Goal: Transaction & Acquisition: Download file/media

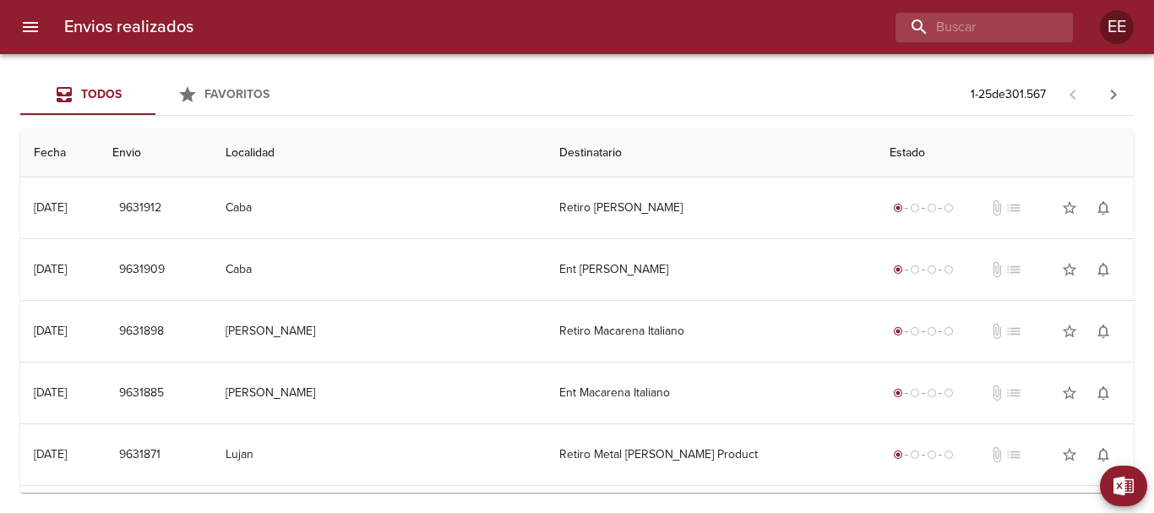
click at [1134, 489] on span "Exportar" at bounding box center [1134, 486] width 0 height 21
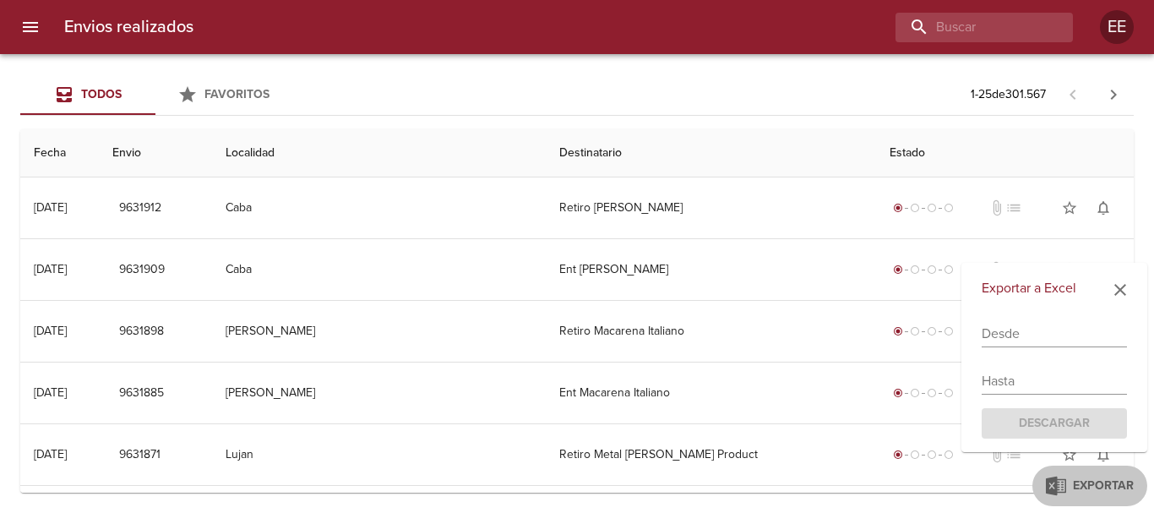
click at [1025, 352] on div "Exportar a Excel Desde Hasta Descargar" at bounding box center [1055, 358] width 186 height 190
click at [1025, 341] on input "text" at bounding box center [1054, 333] width 145 height 27
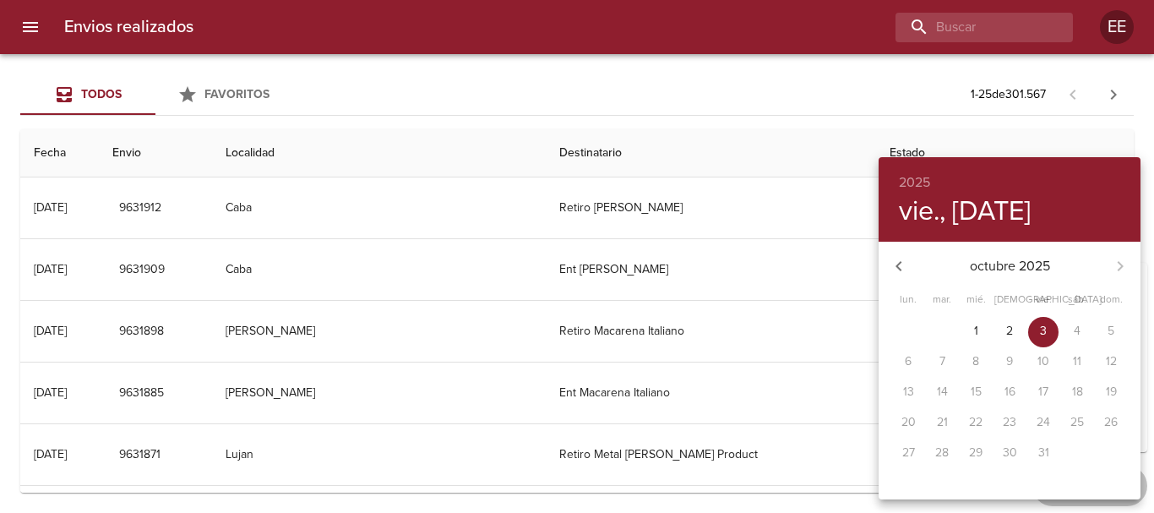
click at [895, 270] on icon "button" at bounding box center [899, 266] width 20 height 20
click at [906, 423] on p "22" at bounding box center [909, 422] width 14 height 17
type input "[DATE]"
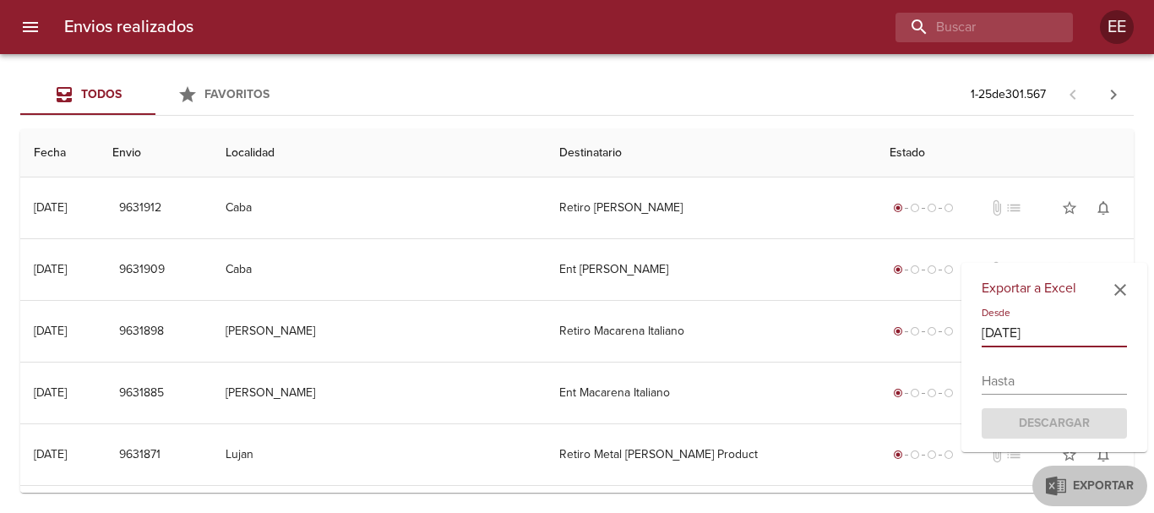
click at [1046, 390] on input "text" at bounding box center [1054, 381] width 145 height 27
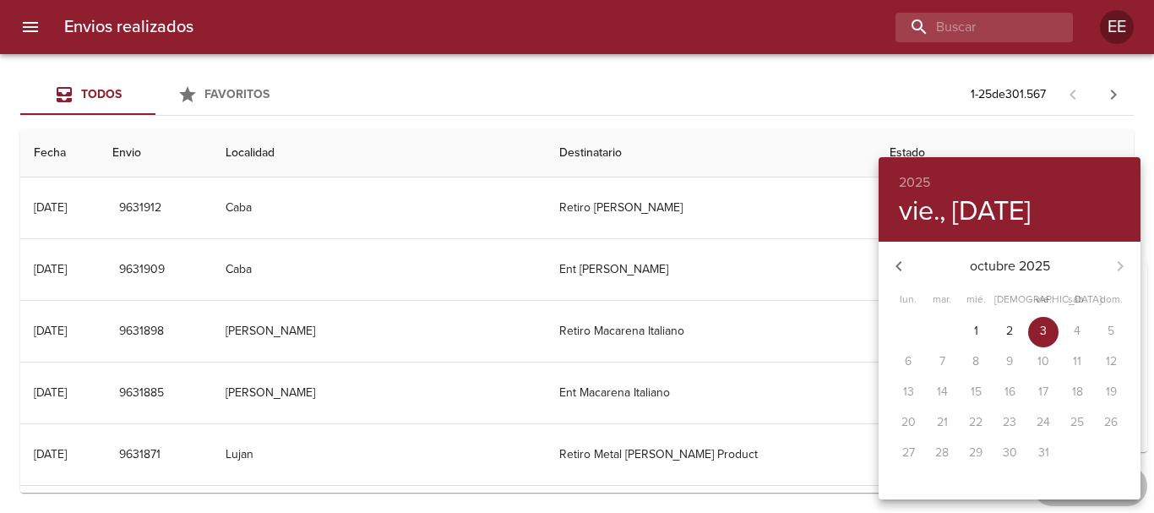
click at [895, 271] on icon "button" at bounding box center [899, 266] width 20 height 20
click at [1012, 425] on p "25" at bounding box center [1010, 422] width 14 height 17
type input "[DATE]"
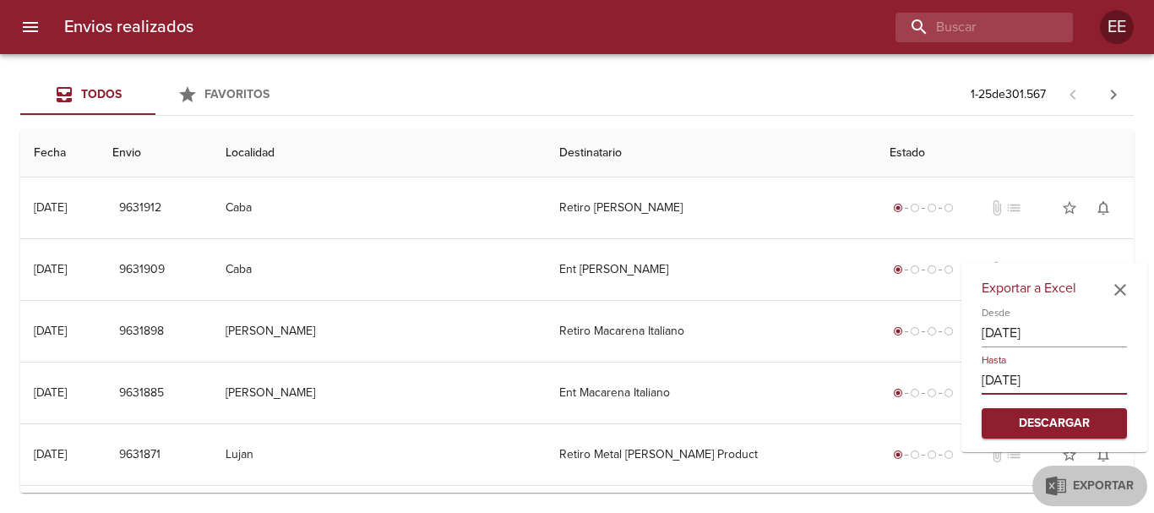
click at [1071, 423] on span "Descargar" at bounding box center [1054, 423] width 118 height 21
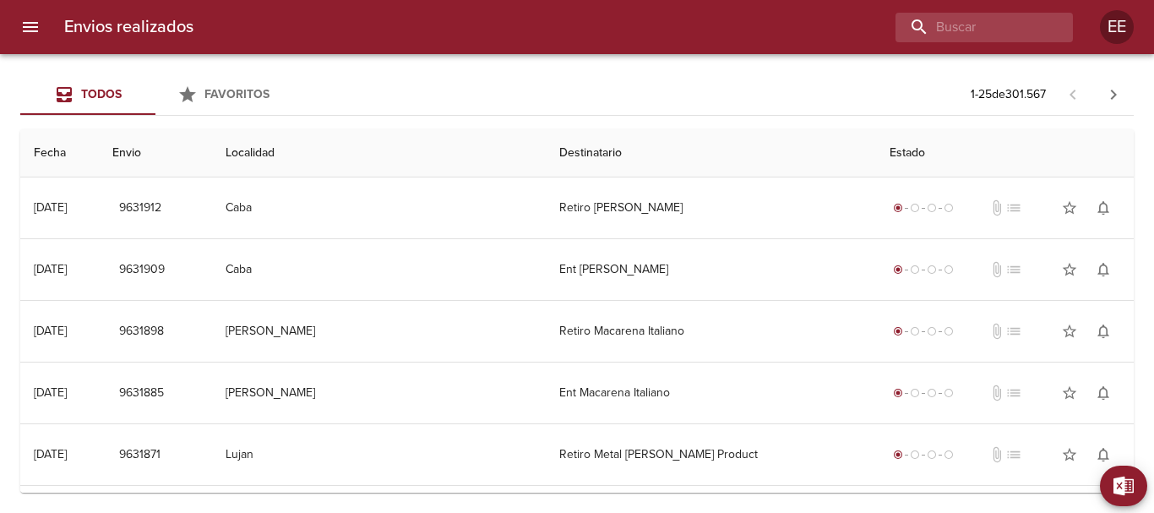
click at [1150, 487] on div "Todos Favoritos 1 - 25 de 301.567 Fecha Envio Localidad Destinatario Estado 03/…" at bounding box center [577, 283] width 1154 height 459
click at [1134, 485] on span "Exportar" at bounding box center [1134, 486] width 0 height 21
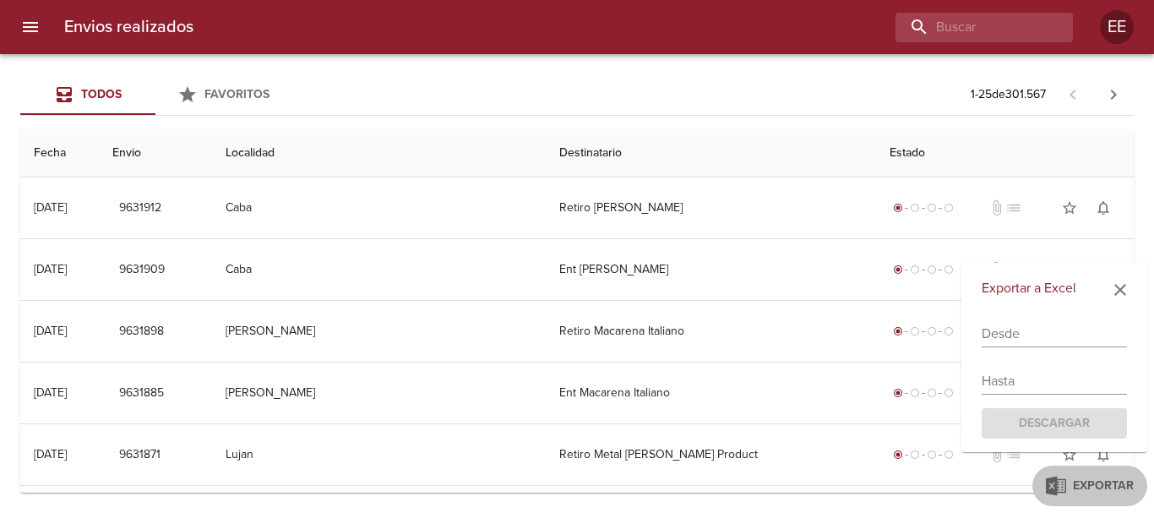
click at [1080, 331] on input "text" at bounding box center [1054, 333] width 145 height 27
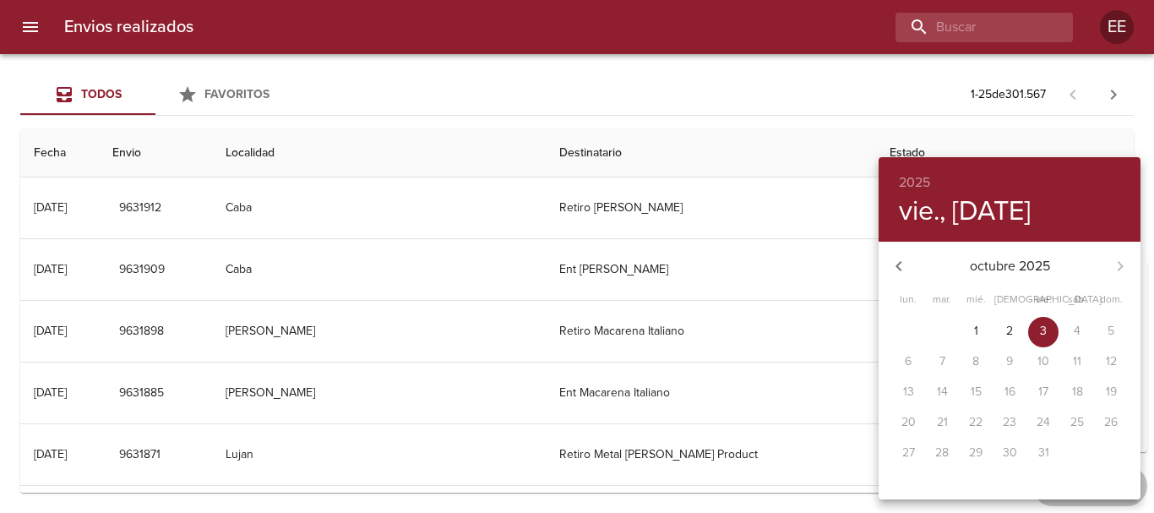
click at [902, 276] on button "button" at bounding box center [899, 266] width 41 height 41
click at [1052, 395] on span "19" at bounding box center [1043, 392] width 30 height 17
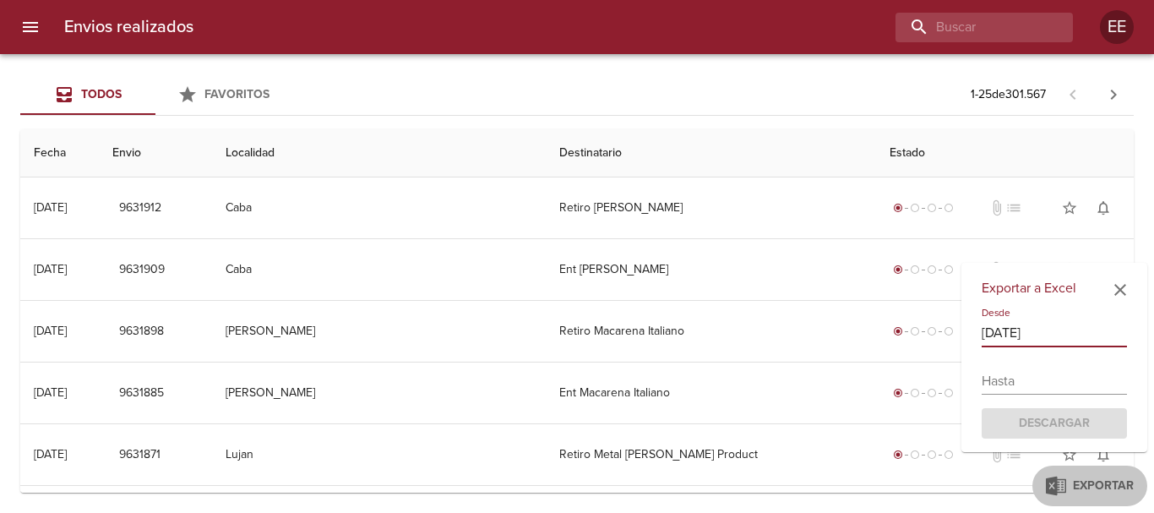
click at [1023, 376] on input "text" at bounding box center [1054, 381] width 145 height 27
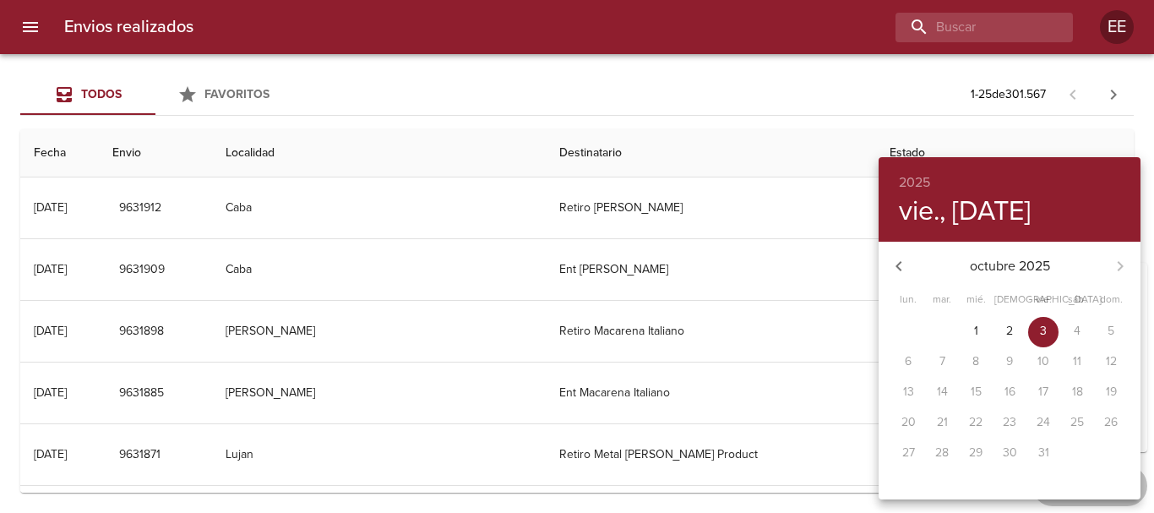
click at [897, 267] on icon "button" at bounding box center [899, 266] width 6 height 10
click at [945, 398] on div "16" at bounding box center [942, 393] width 34 height 30
click at [891, 84] on div at bounding box center [577, 256] width 1154 height 513
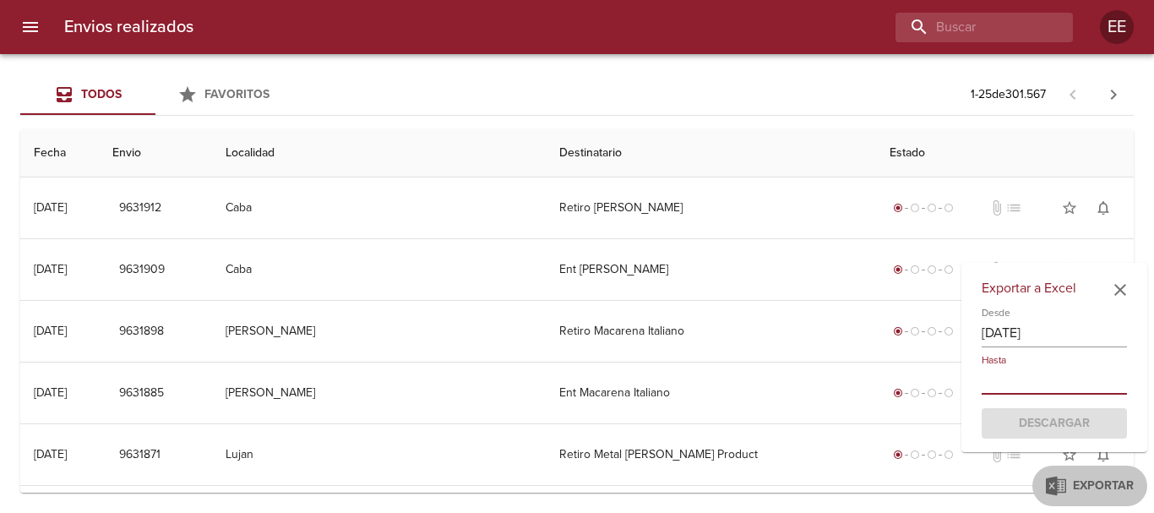
click at [1041, 338] on input "[DATE]" at bounding box center [1054, 333] width 145 height 27
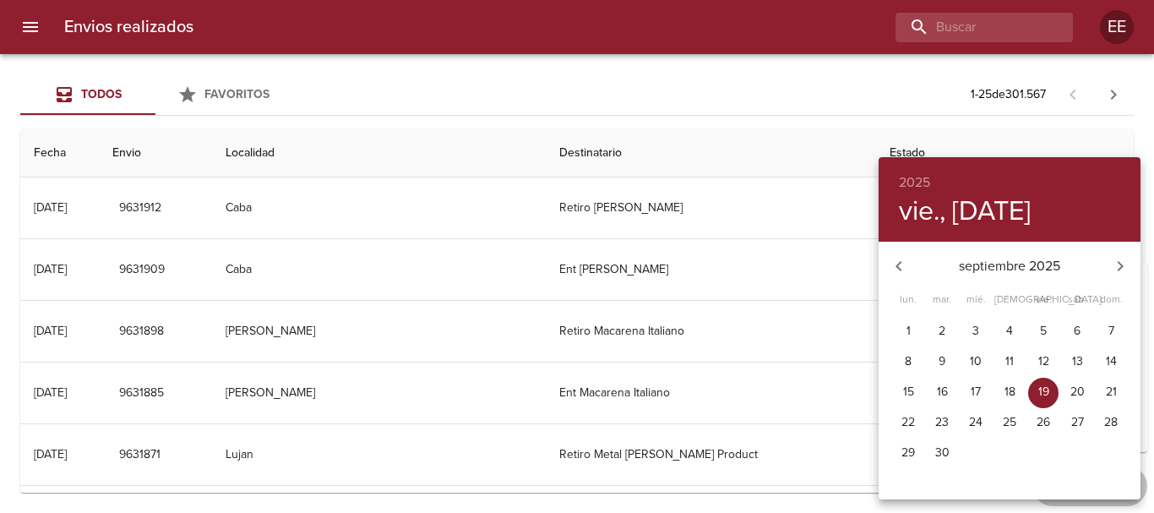
click at [945, 391] on p "16" at bounding box center [942, 392] width 11 height 17
type input "[DATE]"
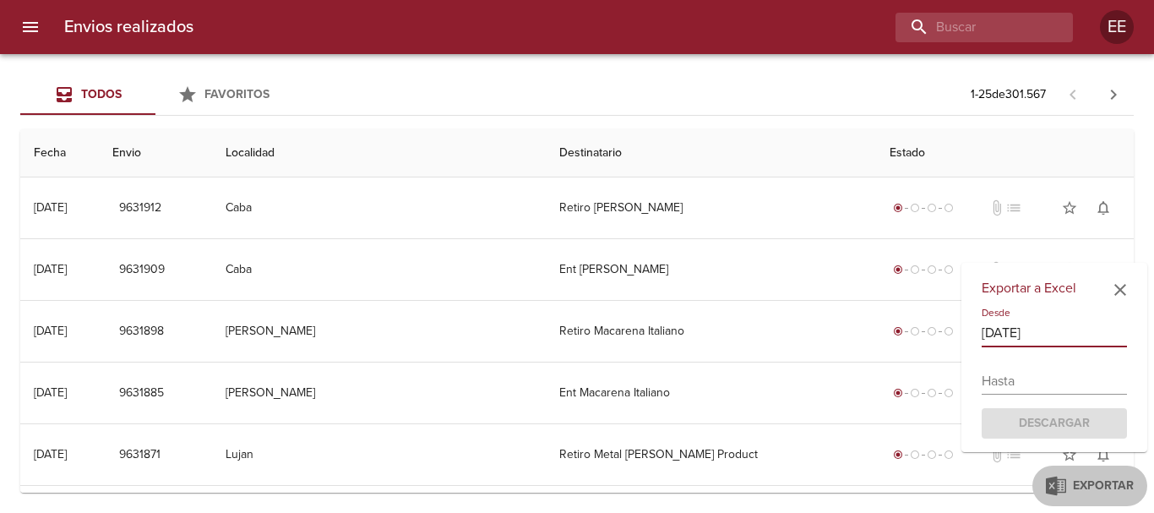
click at [1026, 378] on input "text" at bounding box center [1054, 381] width 145 height 27
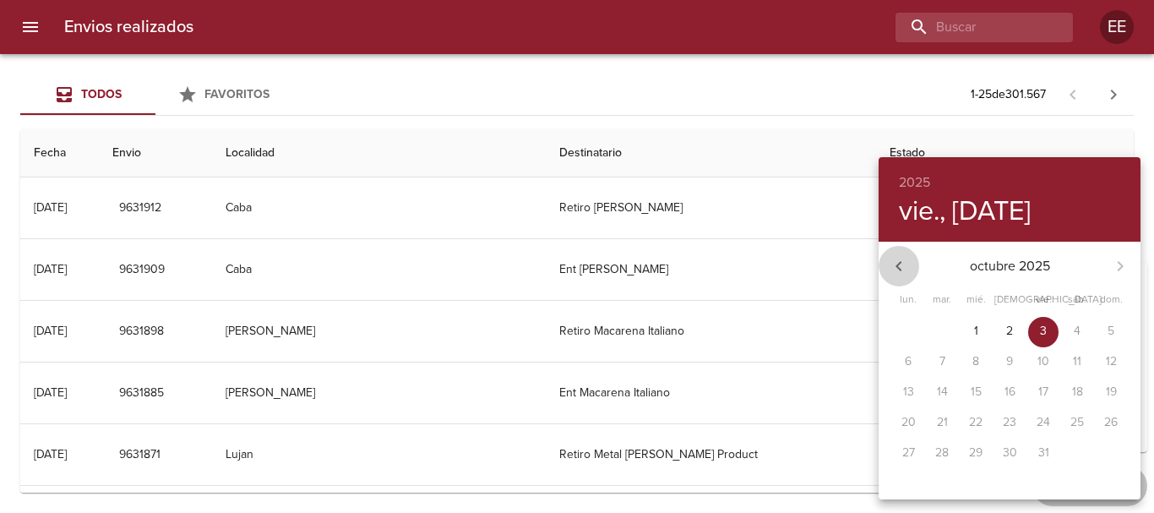
click at [896, 270] on icon "button" at bounding box center [899, 266] width 20 height 20
click at [1049, 393] on span "19" at bounding box center [1043, 392] width 30 height 17
type input "[DATE]"
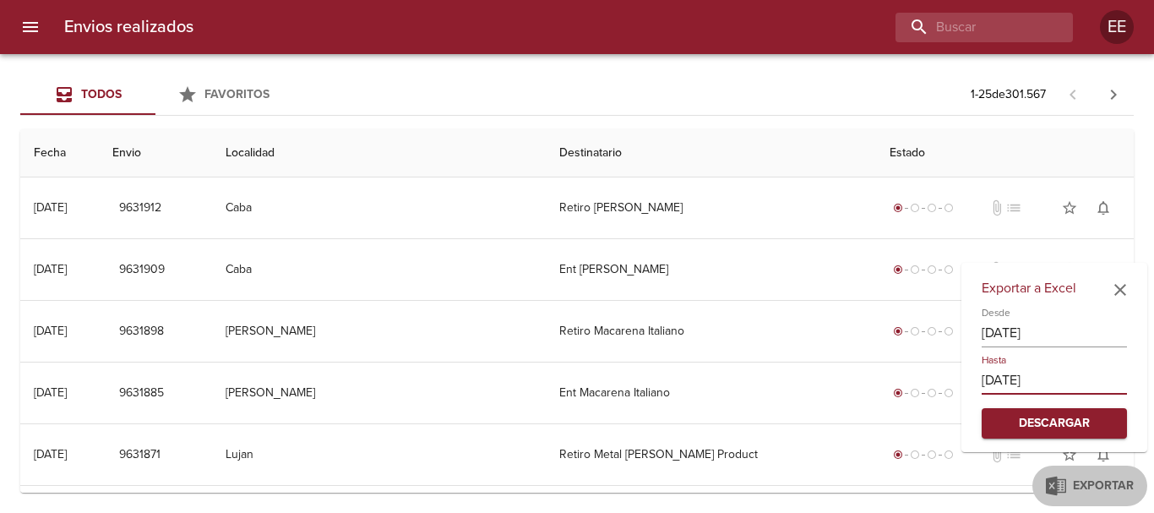
click at [1046, 417] on span "Descargar" at bounding box center [1054, 423] width 118 height 21
